Goal: Task Accomplishment & Management: Use online tool/utility

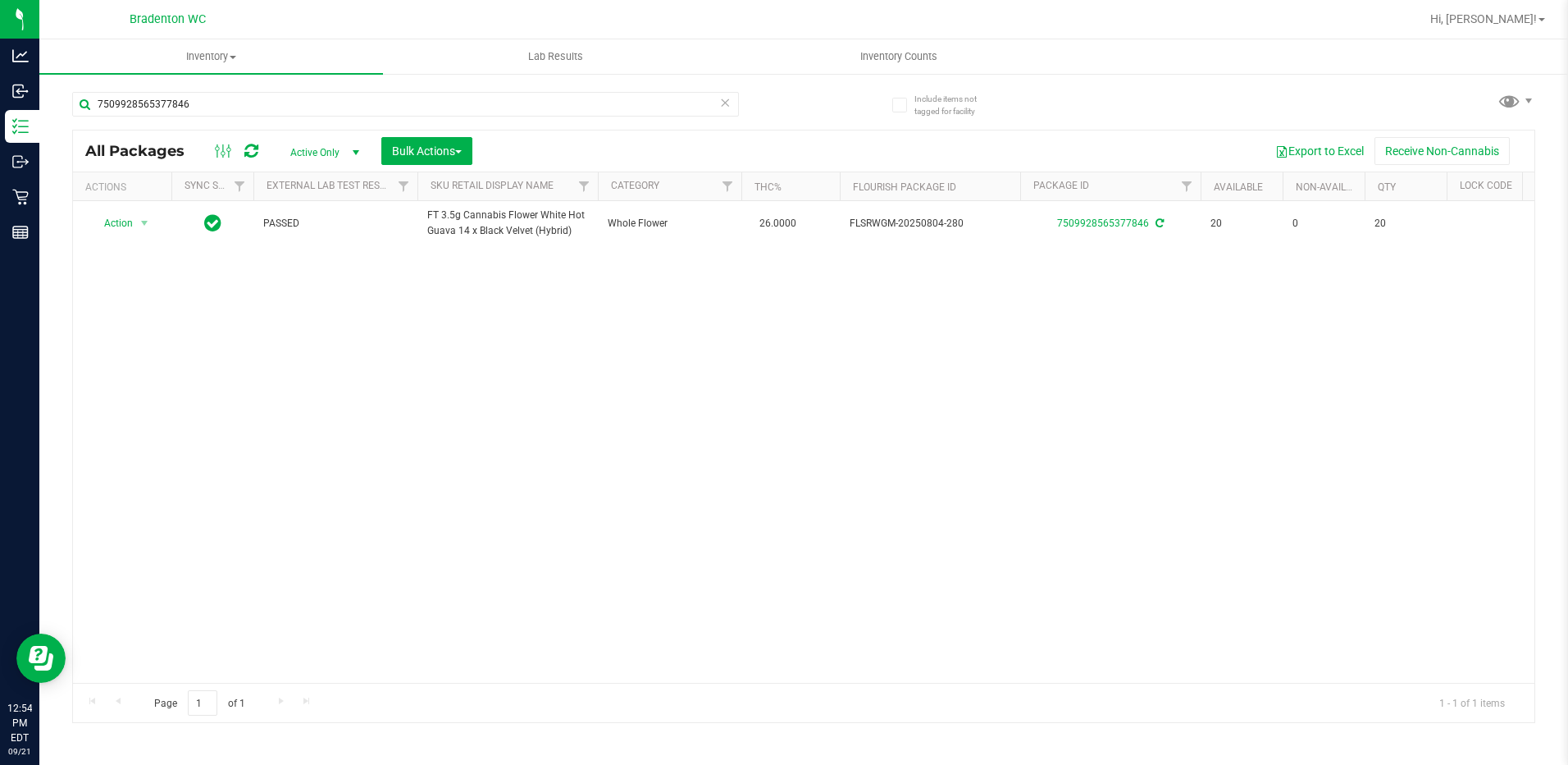
click at [724, 104] on icon at bounding box center [726, 101] width 11 height 20
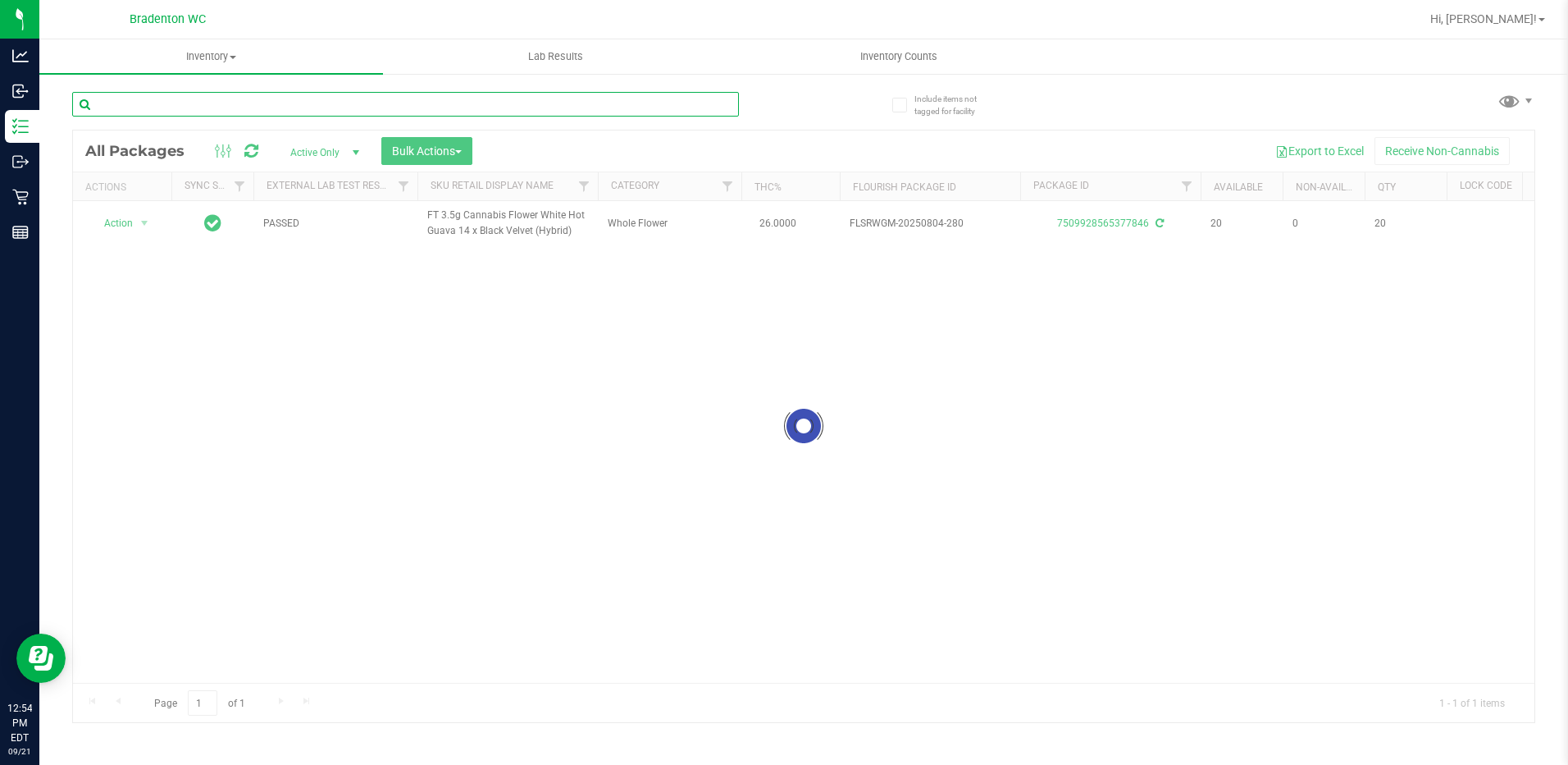
click at [594, 107] on input "text" at bounding box center [405, 104] width 667 height 24
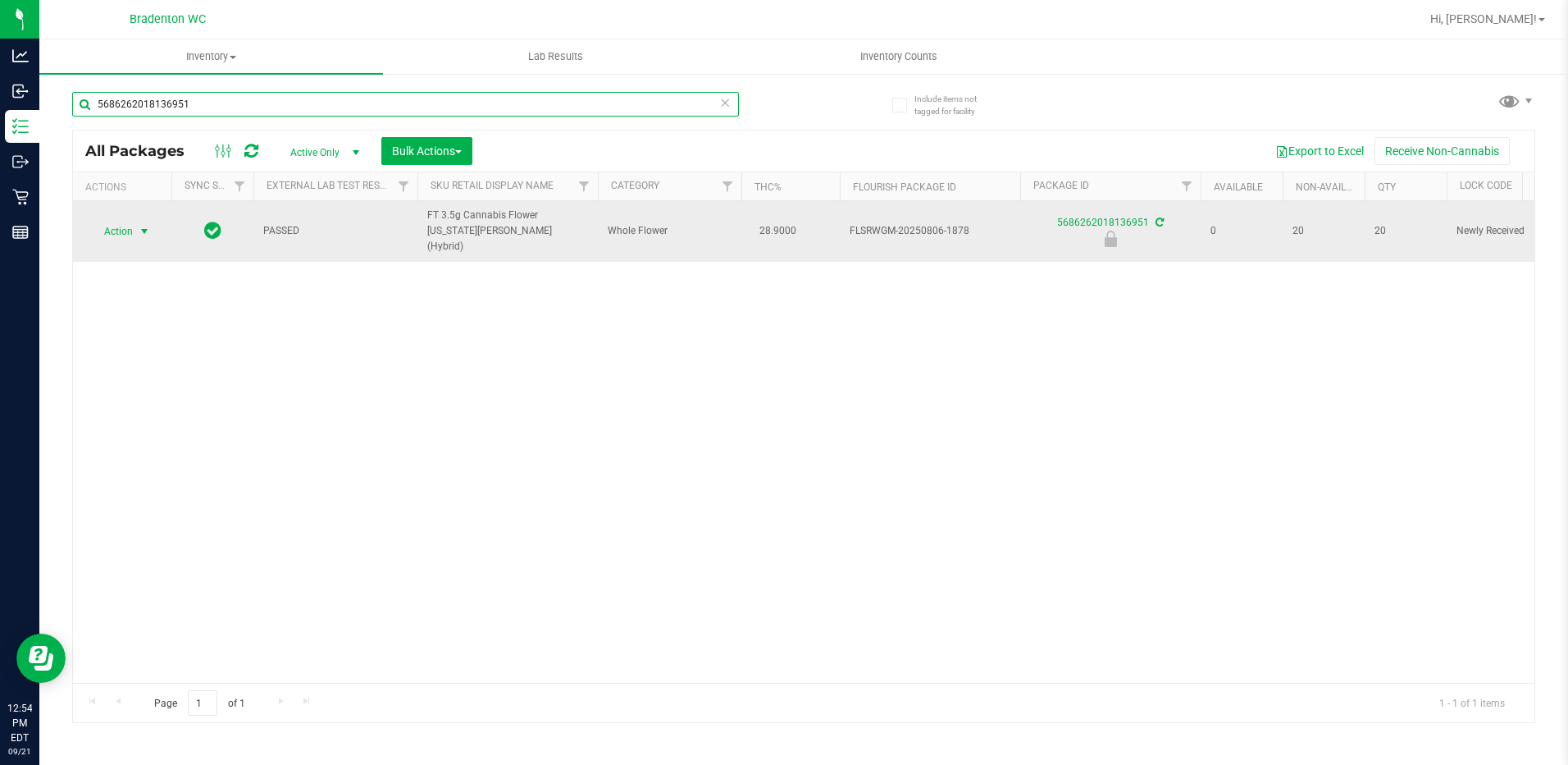
type input "5686262018136951"
click at [127, 220] on span "Action" at bounding box center [111, 231] width 44 height 23
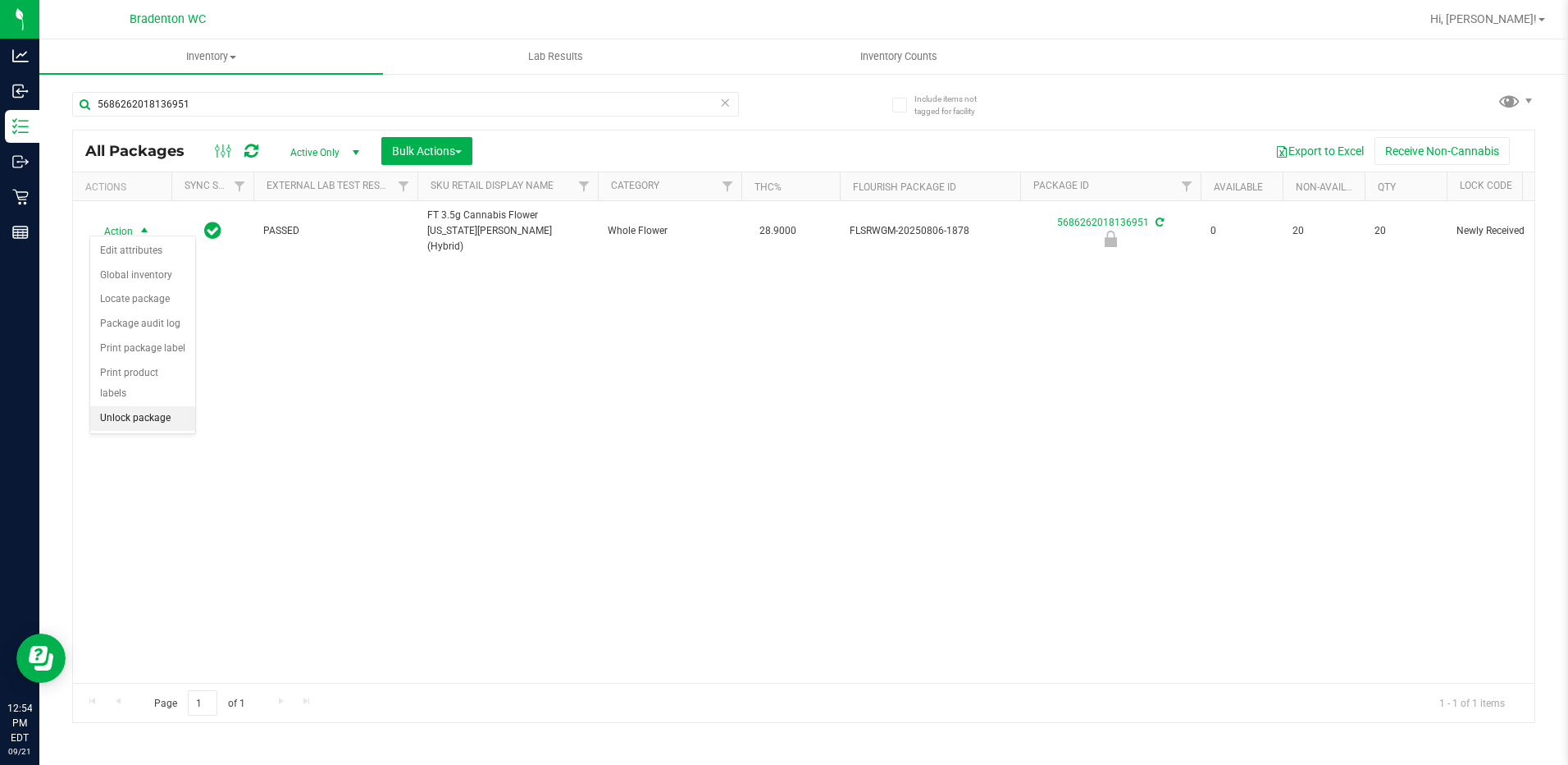
click at [139, 406] on li "Unlock package" at bounding box center [142, 418] width 105 height 24
click at [730, 100] on icon at bounding box center [726, 101] width 11 height 20
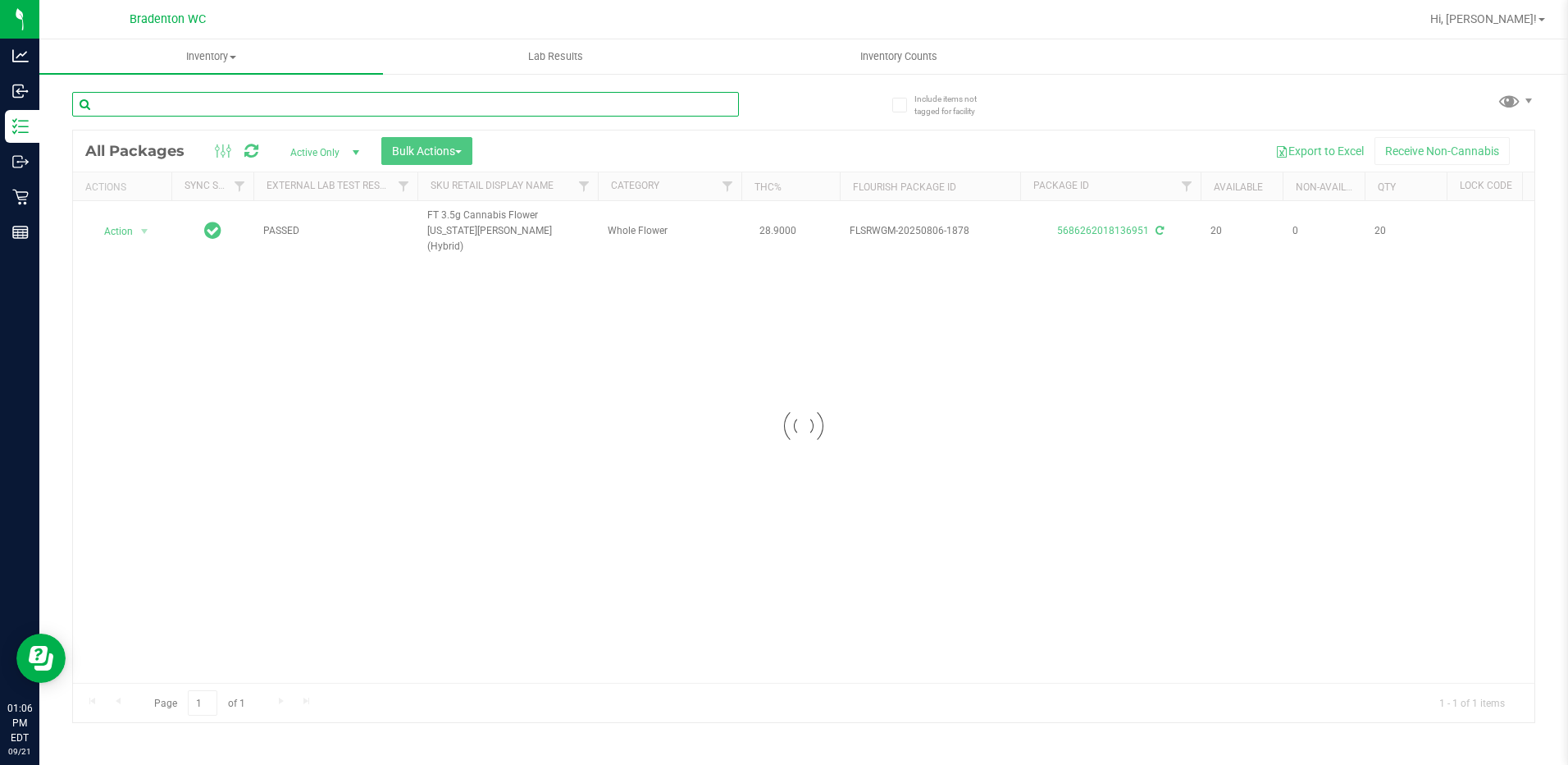
click at [429, 103] on input "text" at bounding box center [405, 104] width 667 height 24
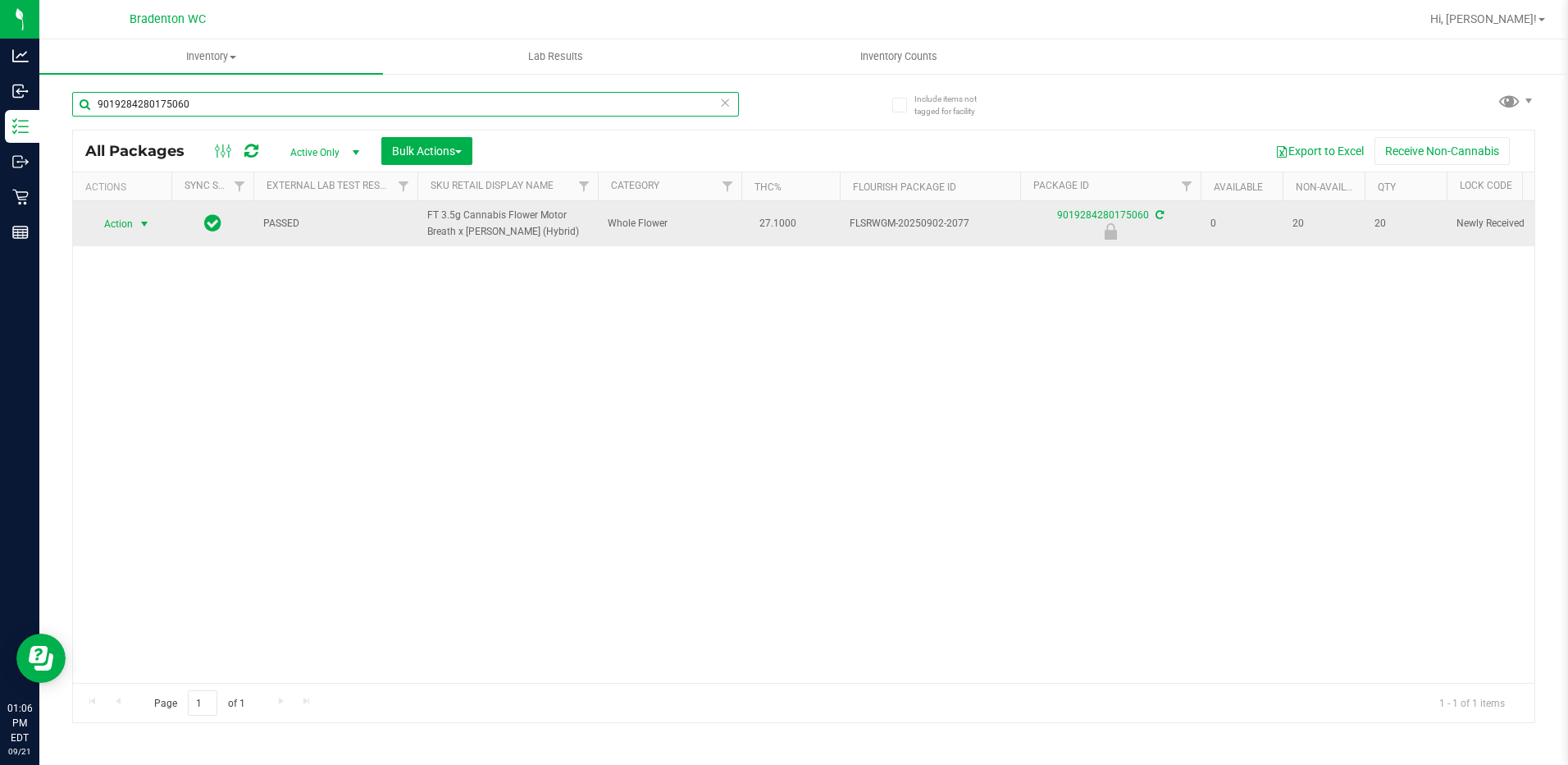
type input "9019284280175060"
click at [107, 224] on span "Action" at bounding box center [111, 224] width 44 height 23
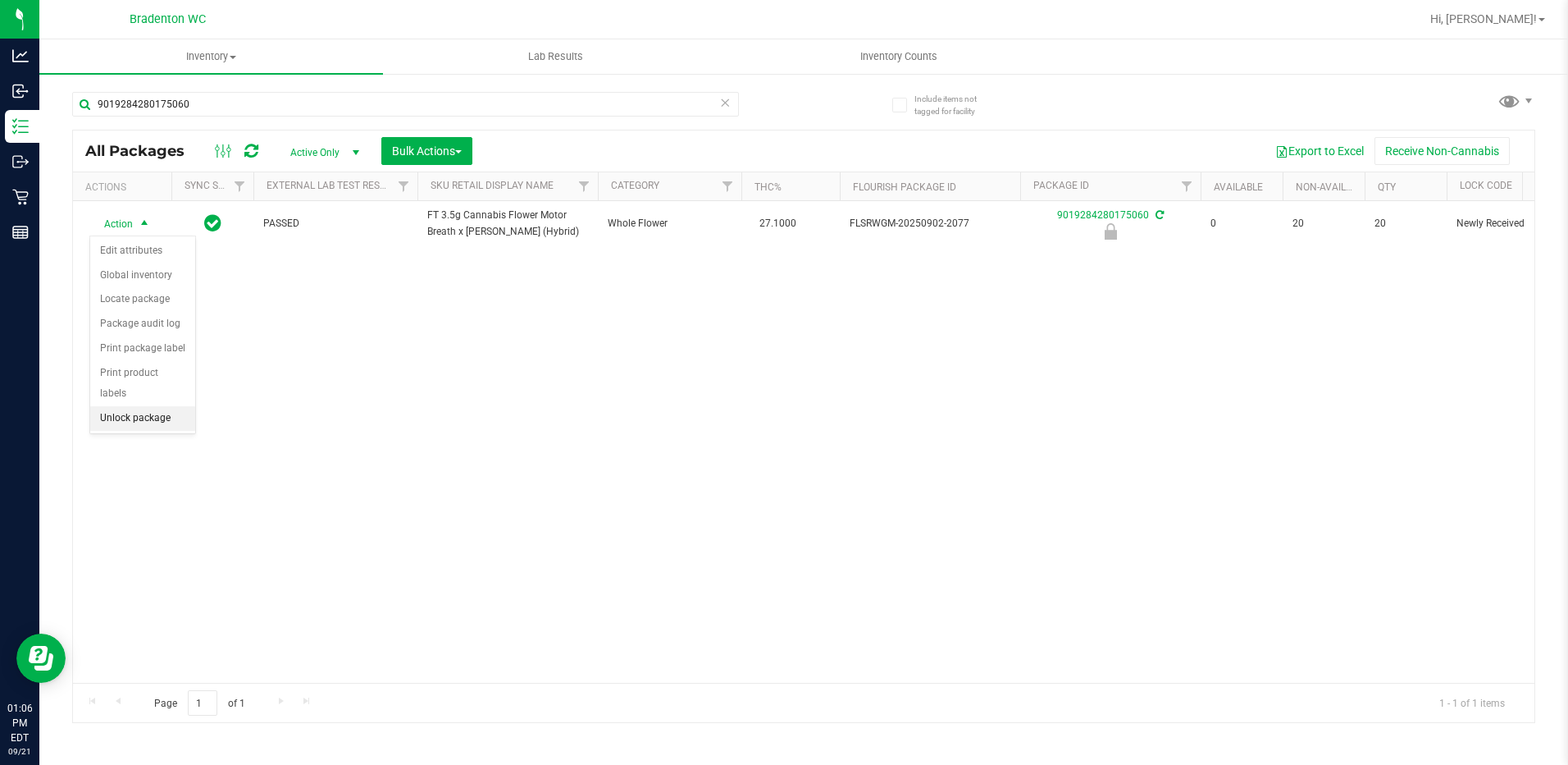
click at [147, 406] on li "Unlock package" at bounding box center [142, 418] width 105 height 24
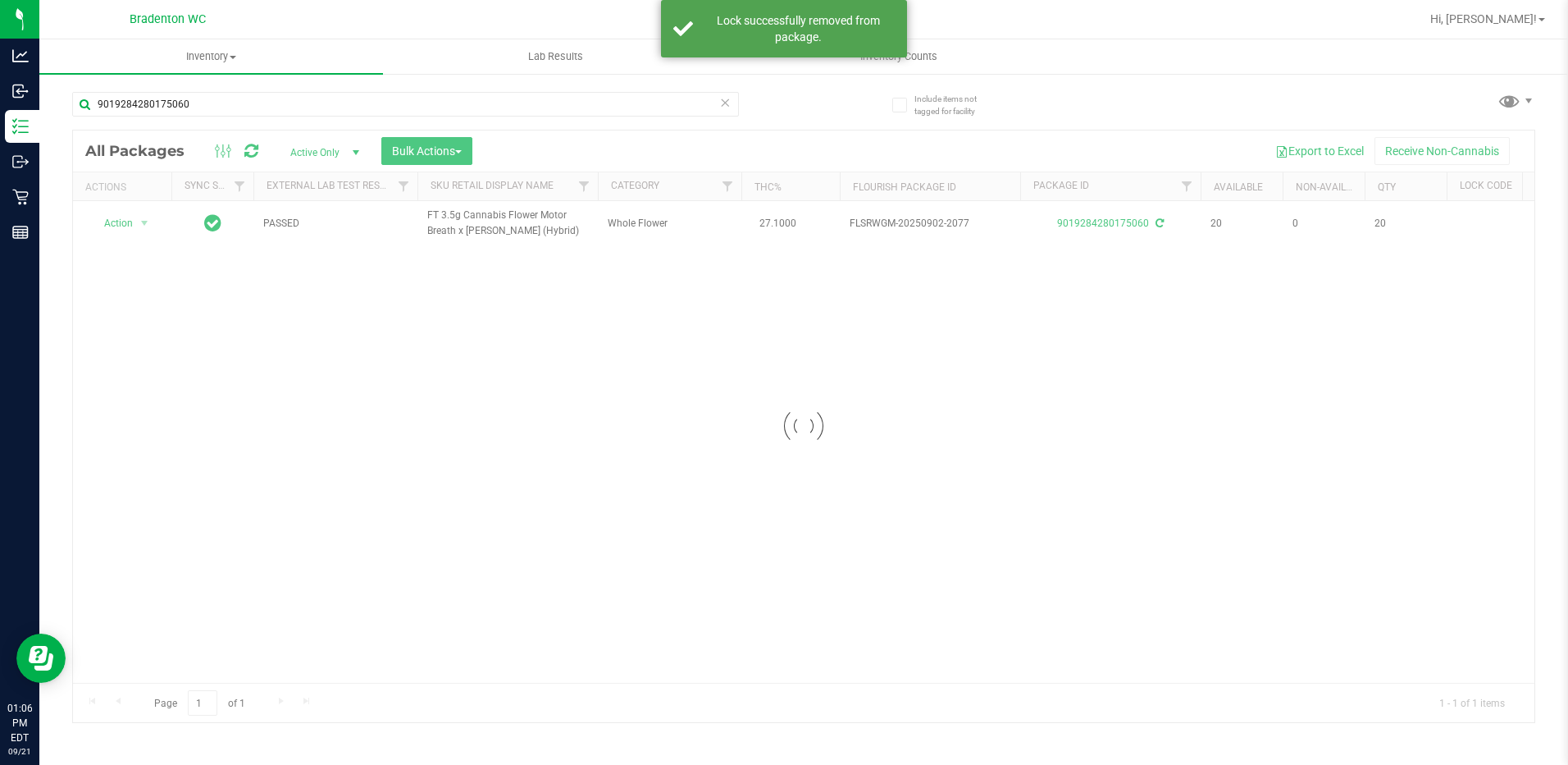
click at [722, 106] on icon at bounding box center [726, 101] width 11 height 20
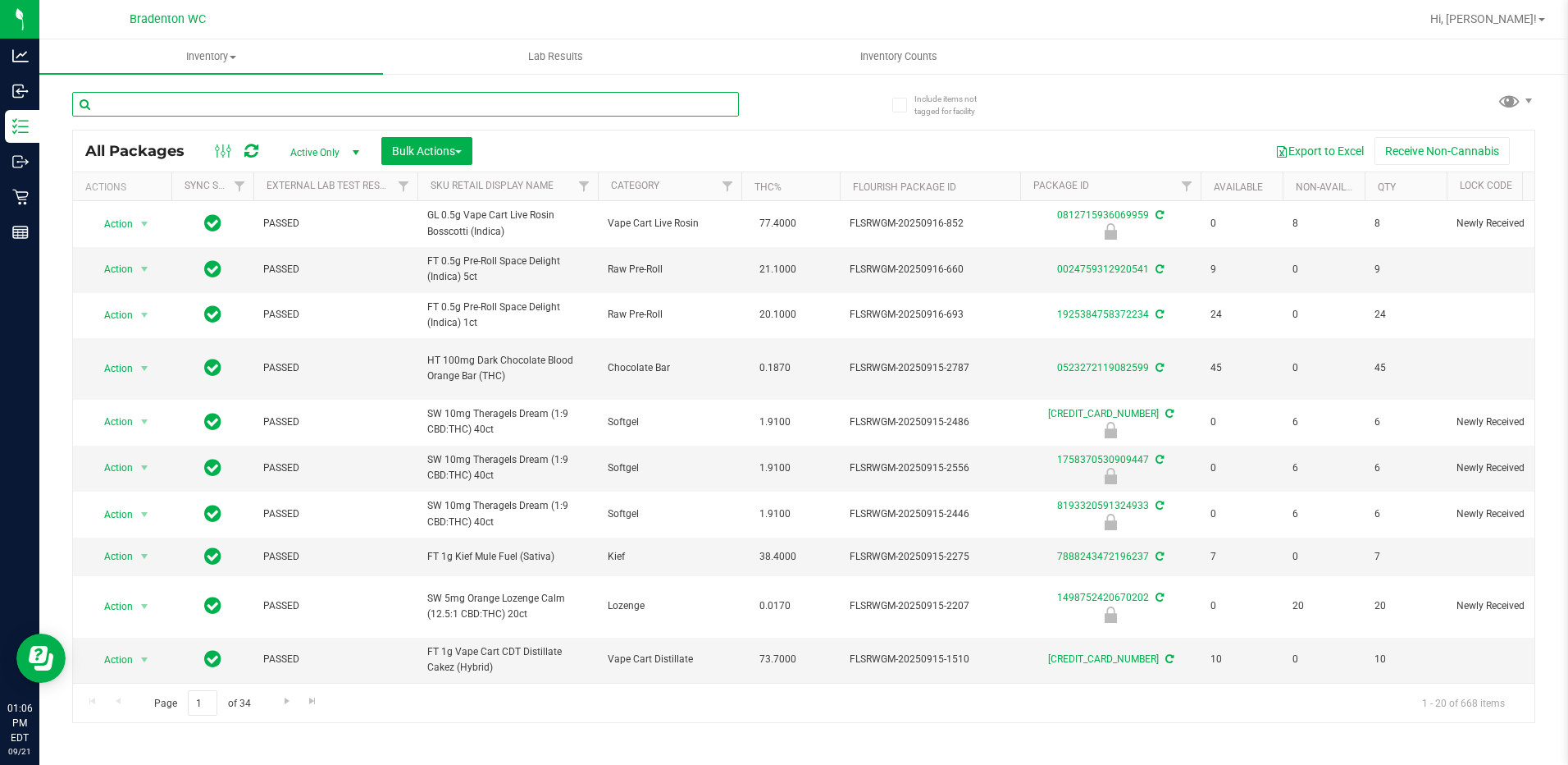
click at [276, 103] on input "text" at bounding box center [405, 104] width 667 height 24
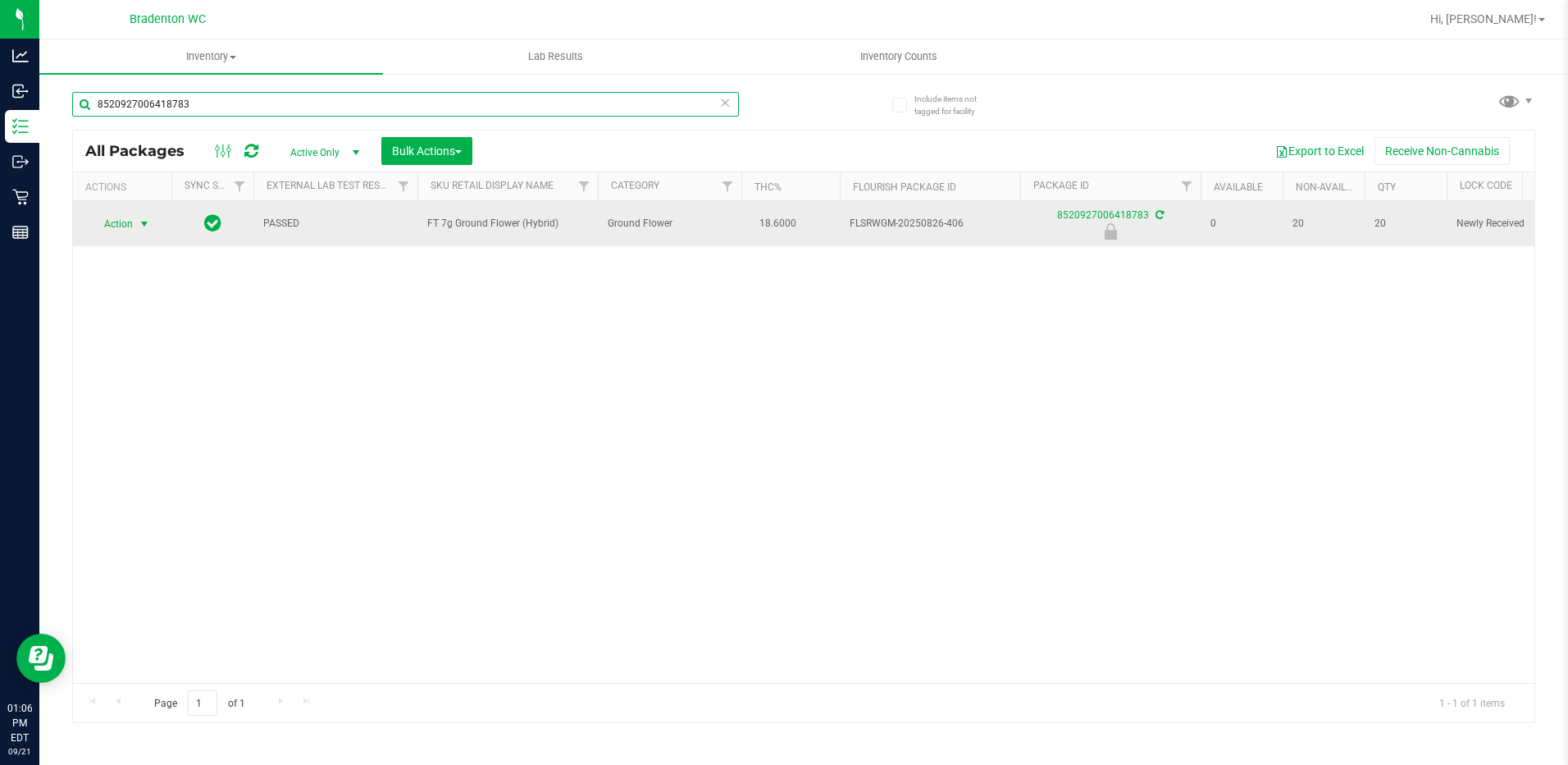
type input "8520927006418783"
click at [132, 226] on span "Action" at bounding box center [111, 224] width 44 height 23
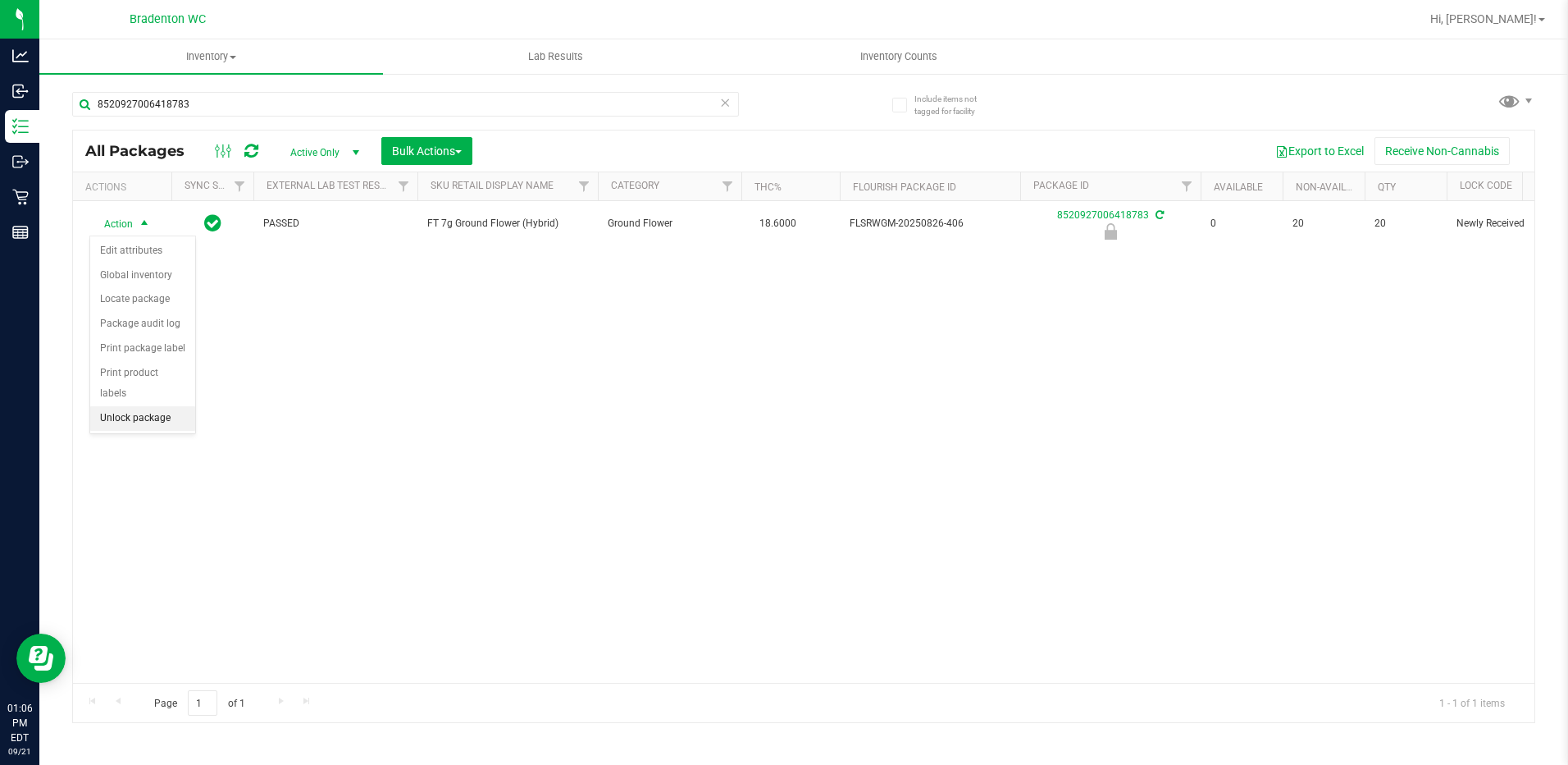
click at [137, 406] on li "Unlock package" at bounding box center [142, 418] width 105 height 24
